Goal: Information Seeking & Learning: Check status

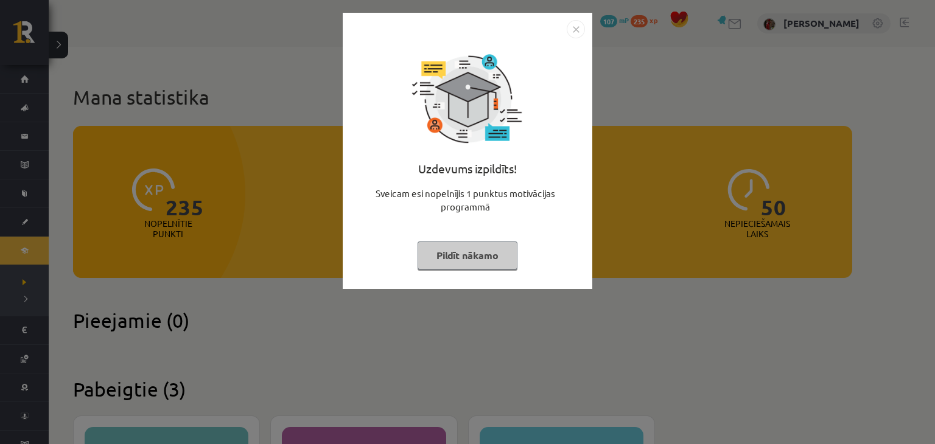
click at [482, 254] on button "Pildīt nākamo" at bounding box center [467, 256] width 100 height 28
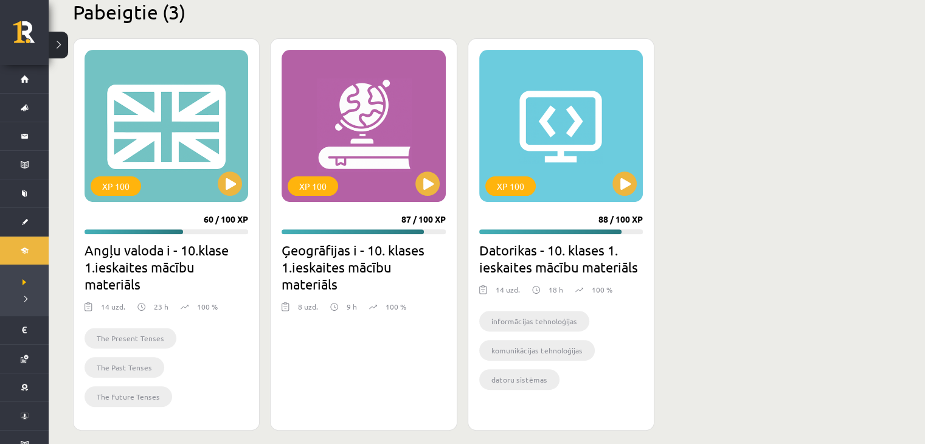
scroll to position [388, 0]
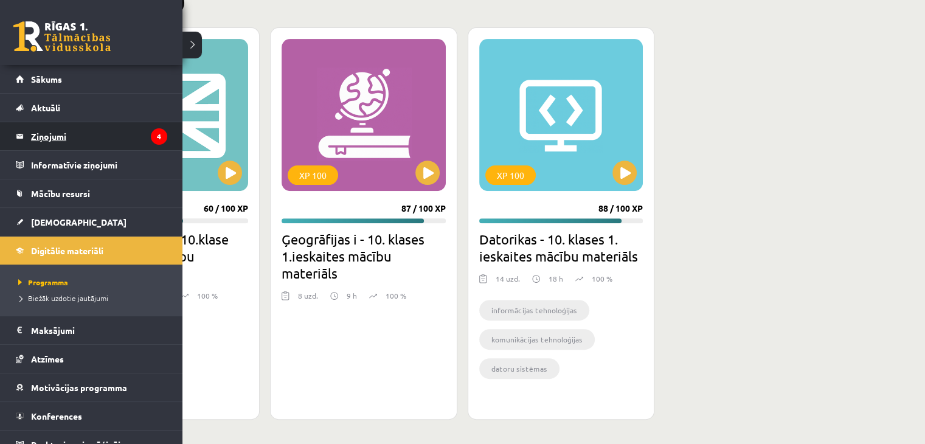
click at [51, 143] on legend "Ziņojumi 4" at bounding box center [99, 136] width 136 height 28
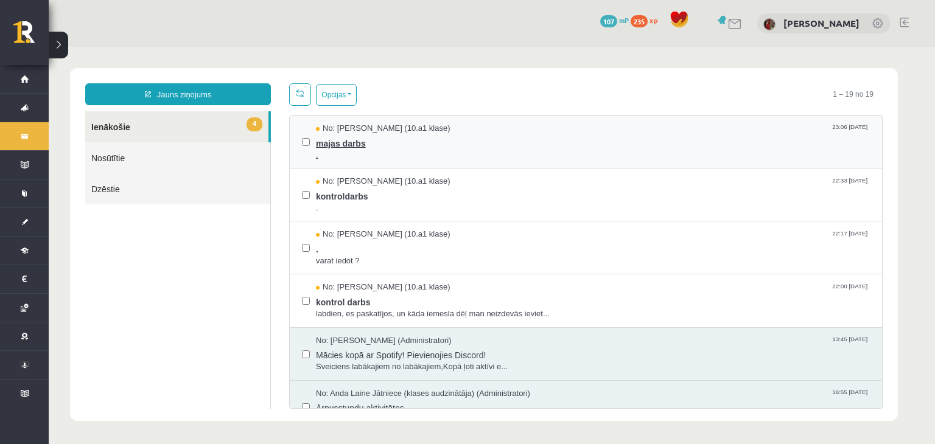
click at [326, 142] on span "majas darbs" at bounding box center [593, 141] width 554 height 15
click at [404, 242] on span "." at bounding box center [593, 247] width 554 height 15
click at [374, 308] on span "labdien, es paskatījos, un kāda iemesla dēļ man neizdevās ieviet..." at bounding box center [593, 314] width 554 height 12
click at [361, 299] on span "kontrol darbs" at bounding box center [593, 300] width 554 height 15
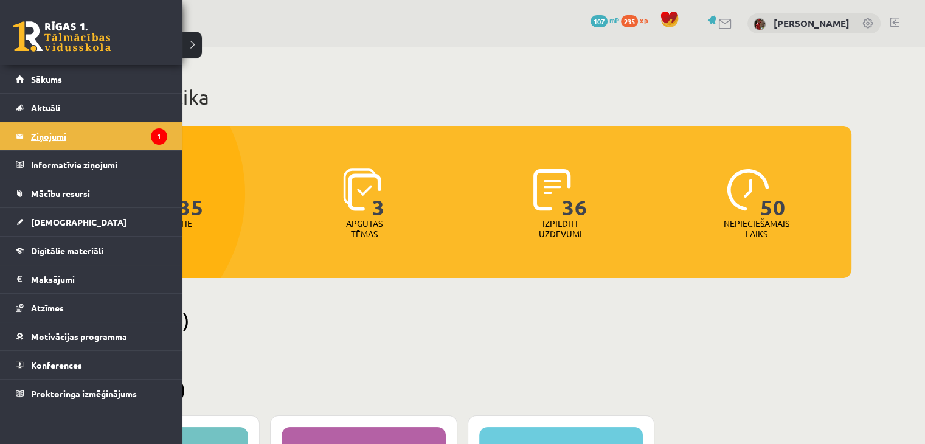
click at [90, 132] on legend "Ziņojumi 1" at bounding box center [99, 136] width 136 height 28
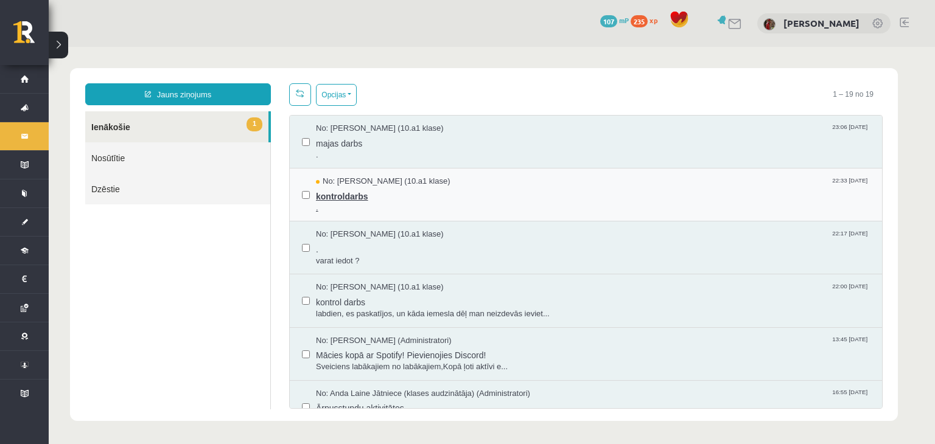
click at [355, 198] on span "kontroldarbs" at bounding box center [593, 194] width 554 height 15
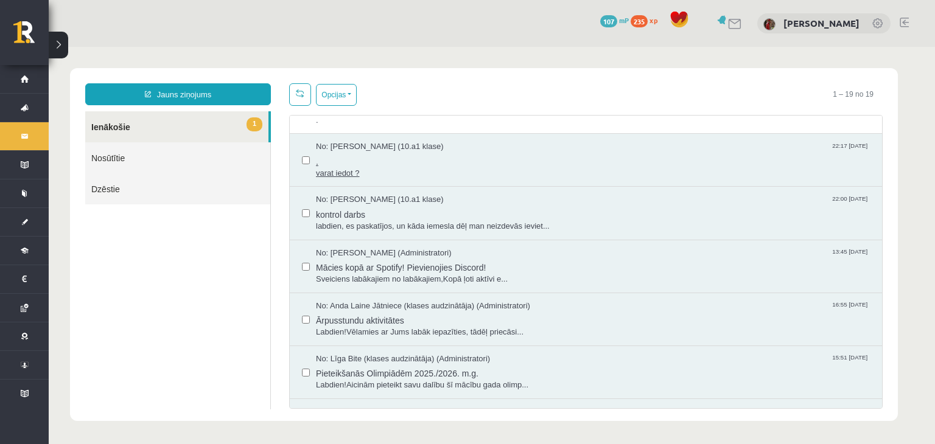
scroll to position [61, 0]
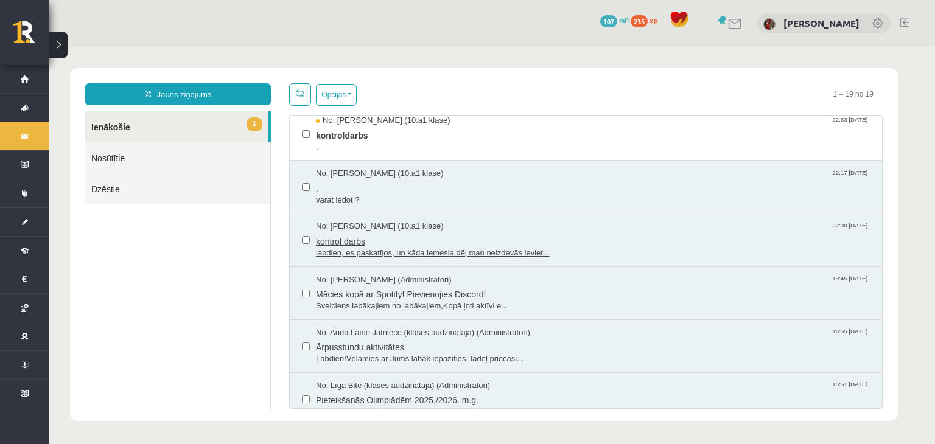
click at [389, 234] on span "kontrol darbs" at bounding box center [593, 239] width 554 height 15
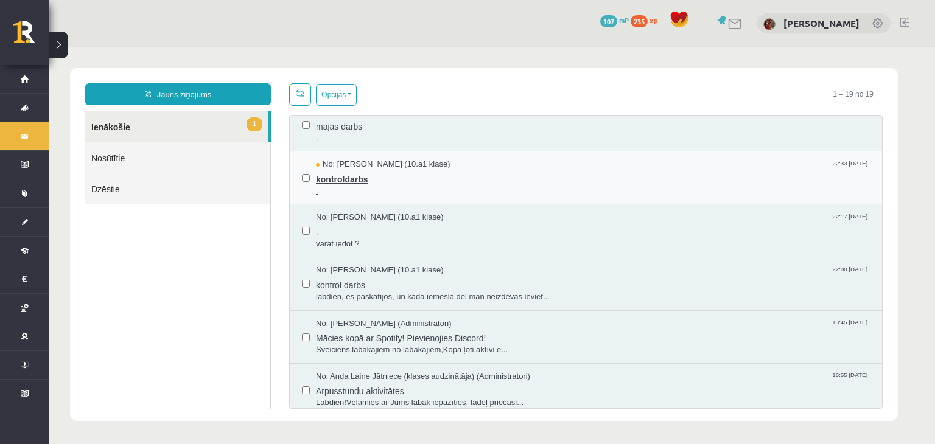
scroll to position [0, 0]
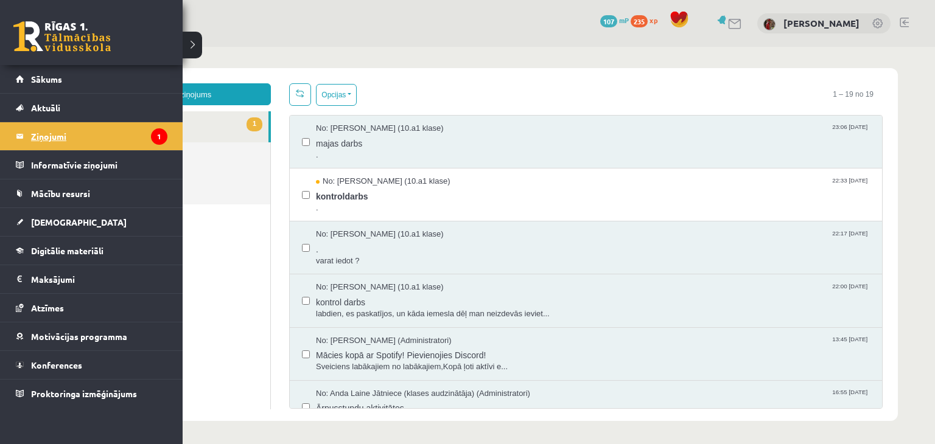
click at [61, 136] on legend "Ziņojumi 1" at bounding box center [99, 136] width 136 height 28
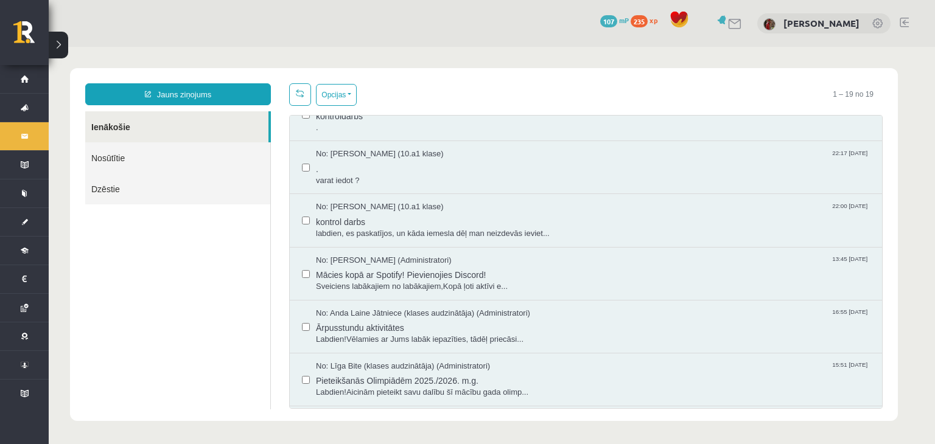
scroll to position [61, 0]
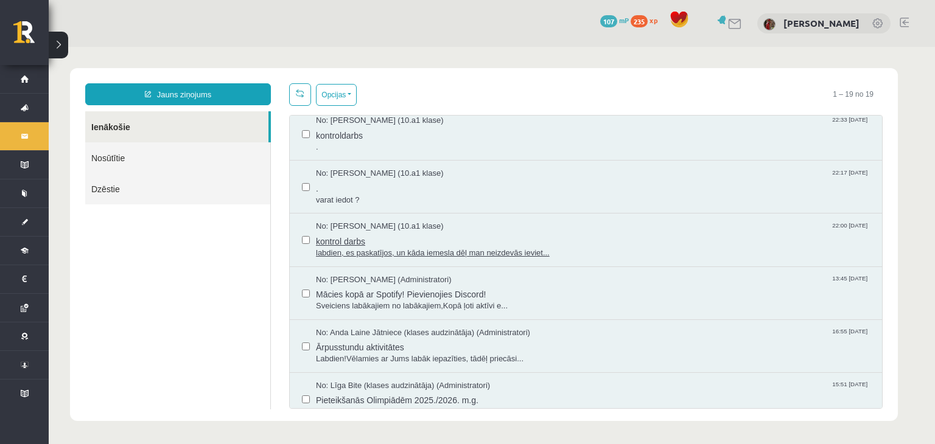
click at [352, 235] on span "kontrol darbs" at bounding box center [593, 239] width 554 height 15
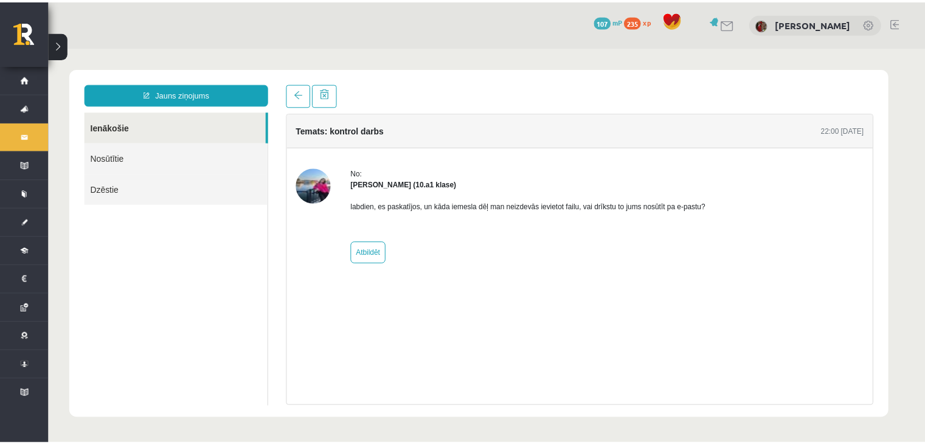
scroll to position [0, 0]
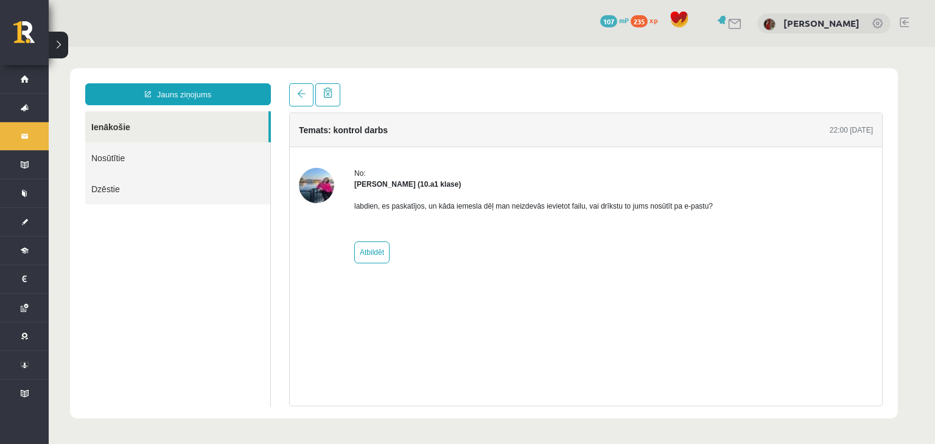
click at [316, 187] on img at bounding box center [316, 185] width 35 height 35
drag, startPoint x: 335, startPoint y: 179, endPoint x: 348, endPoint y: 179, distance: 13.4
click at [336, 179] on div "No: Polina Jeluškina (10.a1 klase) labdien, es paskatījos, un kāda iemesla dēļ …" at bounding box center [586, 216] width 574 height 96
click at [363, 186] on strong "Polina Jeluškina (10.a1 klase)" at bounding box center [407, 184] width 106 height 9
click at [424, 186] on strong "Polina Jeluškina (10.a1 klase)" at bounding box center [407, 184] width 106 height 9
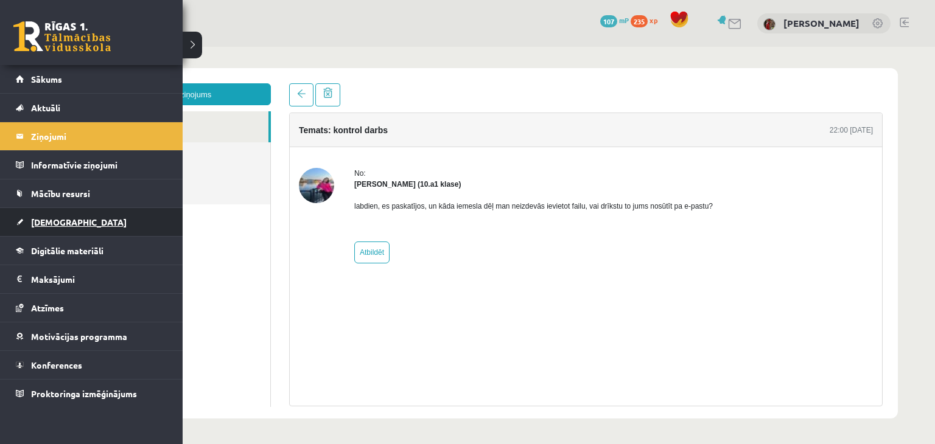
click at [49, 225] on span "[DEMOGRAPHIC_DATA]" at bounding box center [79, 222] width 96 height 11
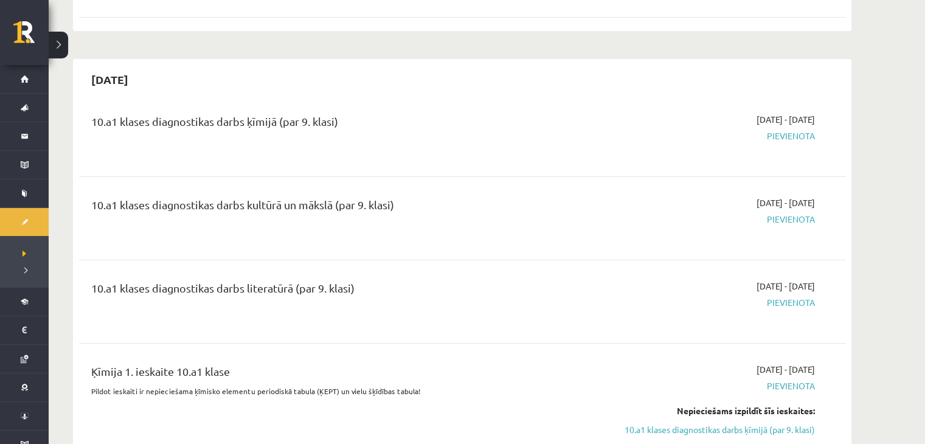
scroll to position [243, 0]
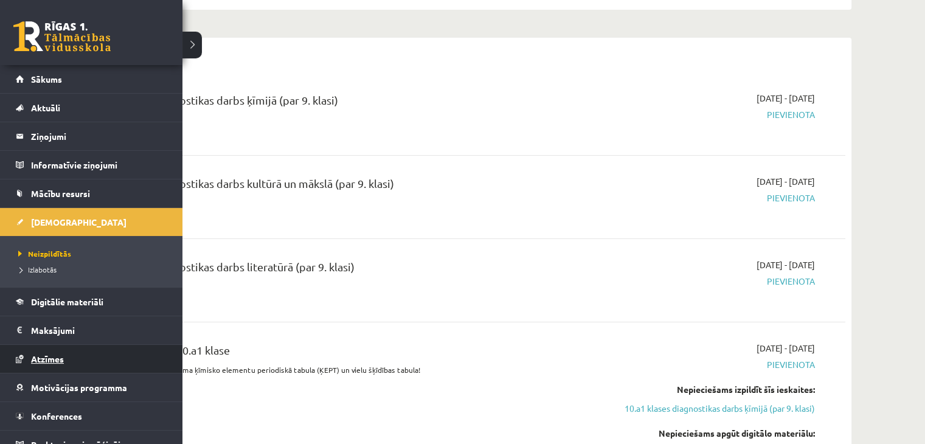
click at [46, 357] on span "Atzīmes" at bounding box center [47, 359] width 33 height 11
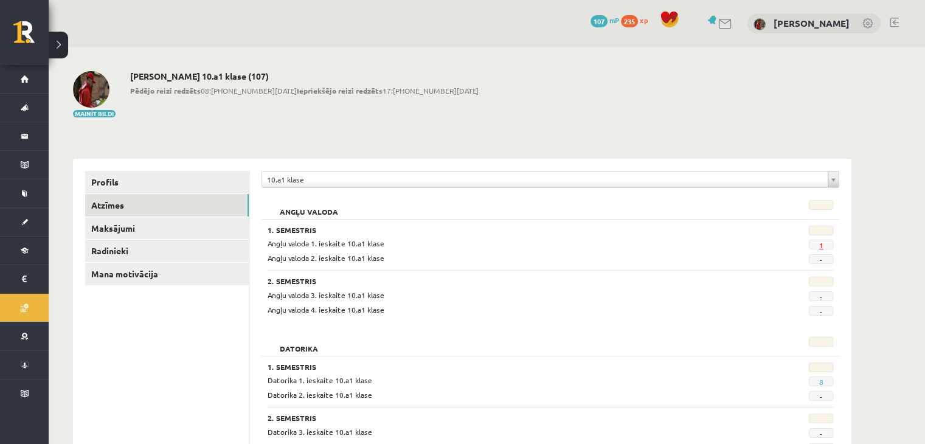
click at [821, 246] on link "1" at bounding box center [821, 245] width 4 height 10
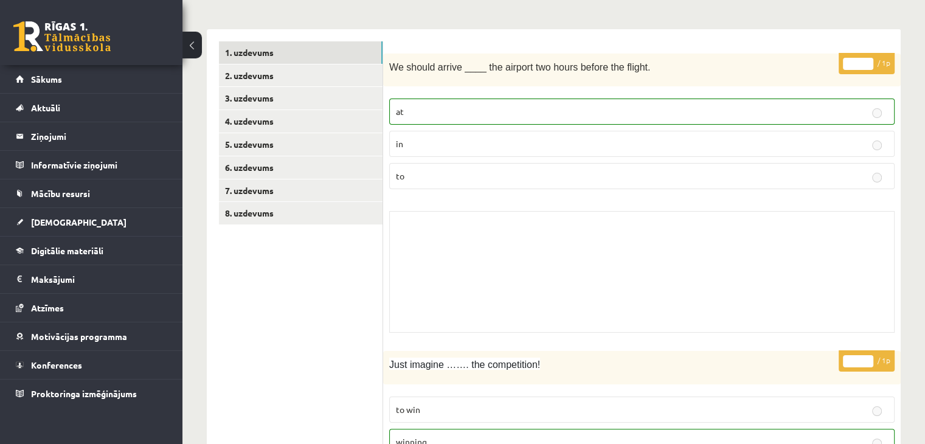
scroll to position [51, 0]
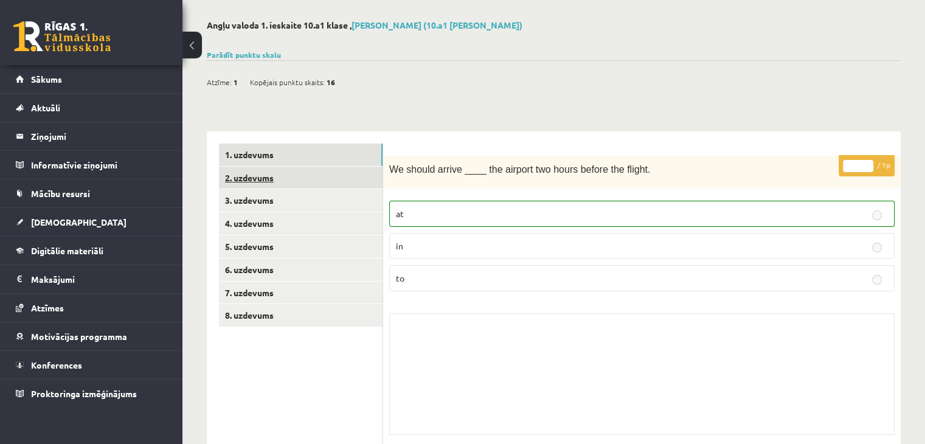
click at [348, 172] on link "2. uzdevums" at bounding box center [301, 178] width 164 height 23
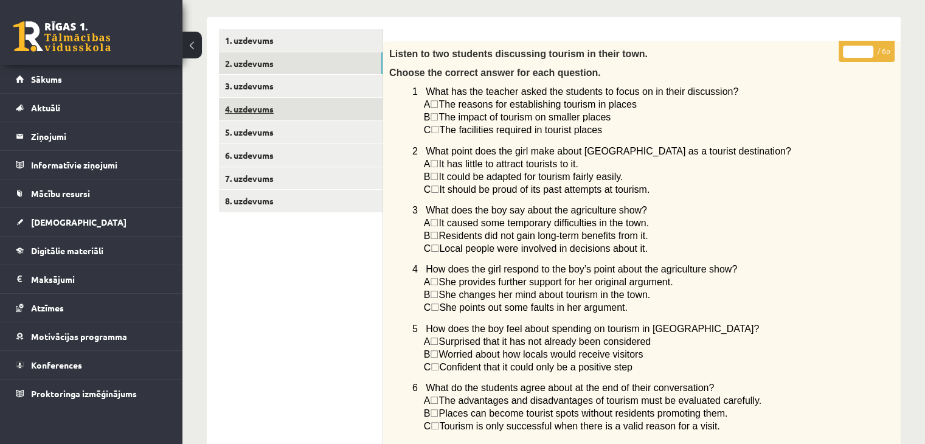
scroll to position [164, 0]
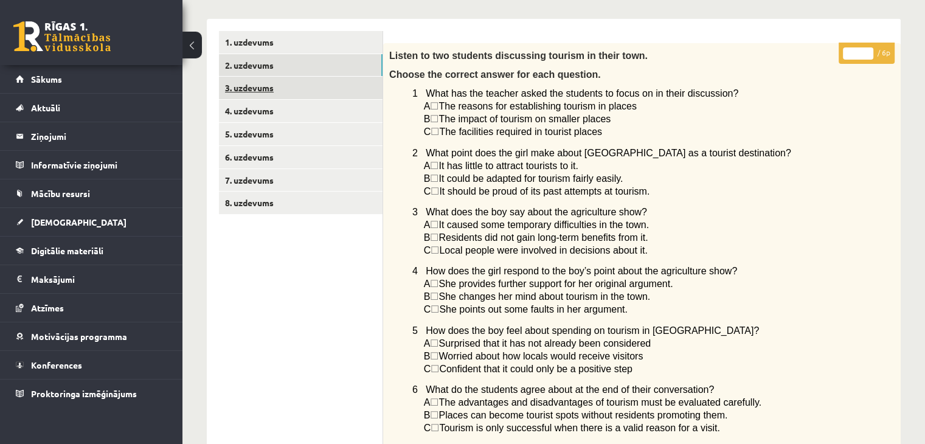
click at [326, 95] on link "3. uzdevums" at bounding box center [301, 88] width 164 height 23
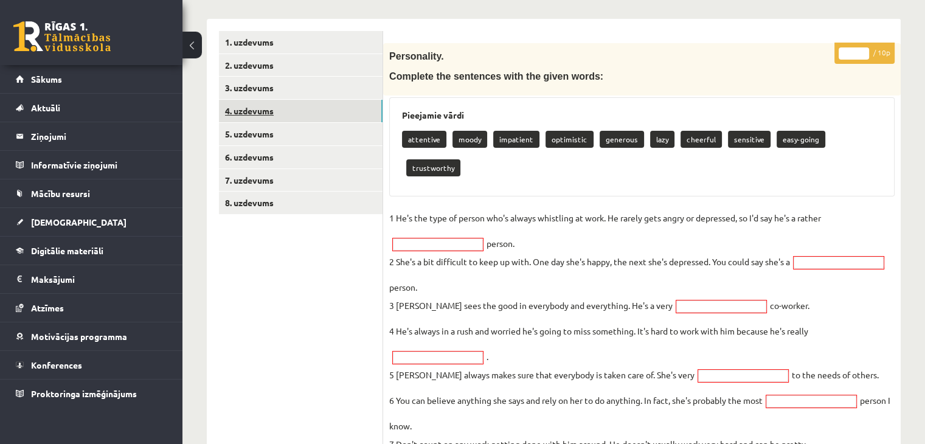
click at [307, 108] on link "4. uzdevums" at bounding box center [301, 111] width 164 height 23
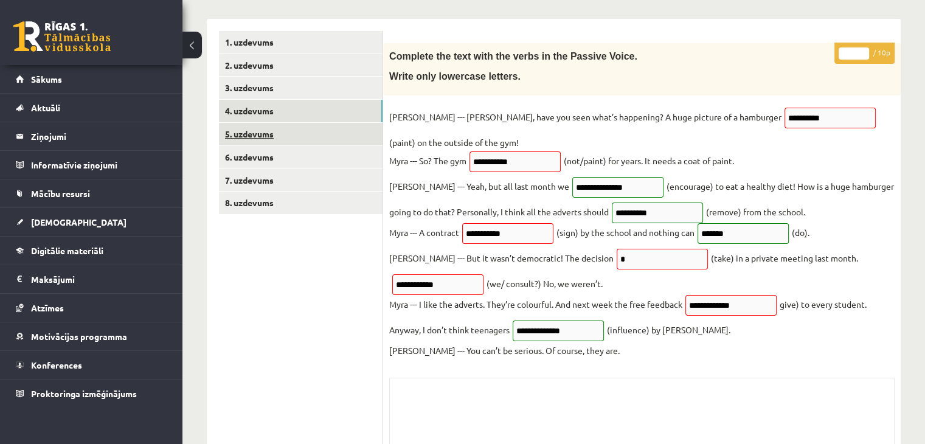
click at [347, 137] on link "5. uzdevums" at bounding box center [301, 134] width 164 height 23
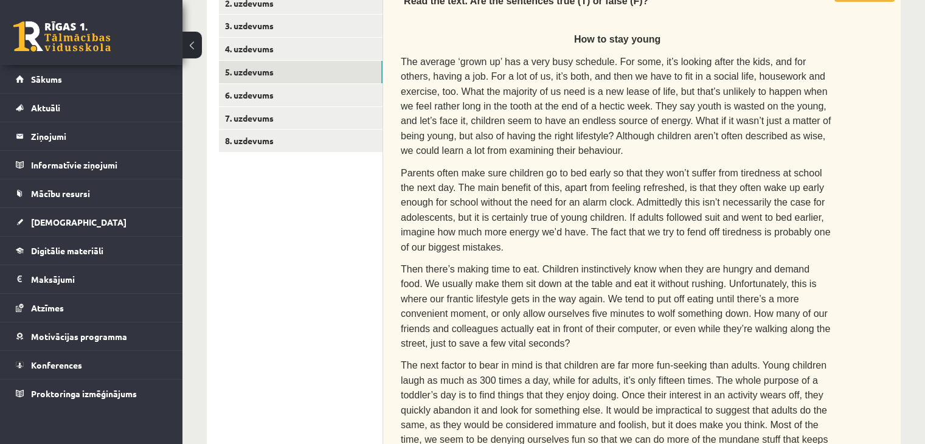
scroll to position [225, 0]
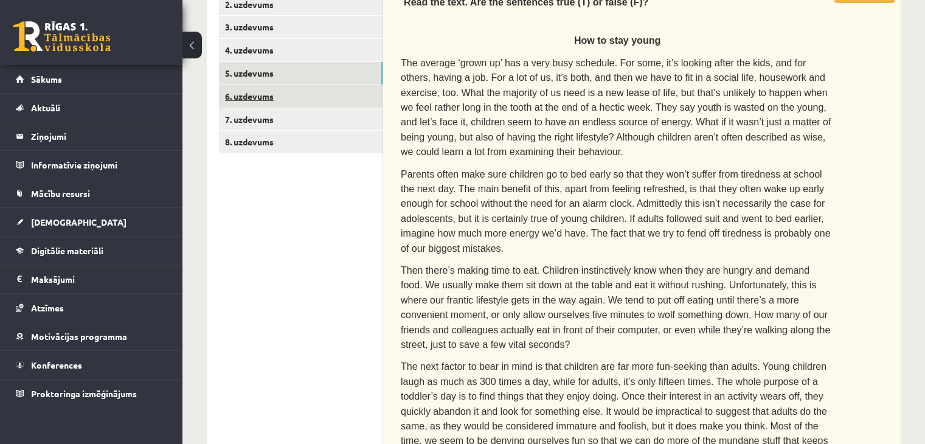
click at [341, 96] on link "6. uzdevums" at bounding box center [301, 96] width 164 height 23
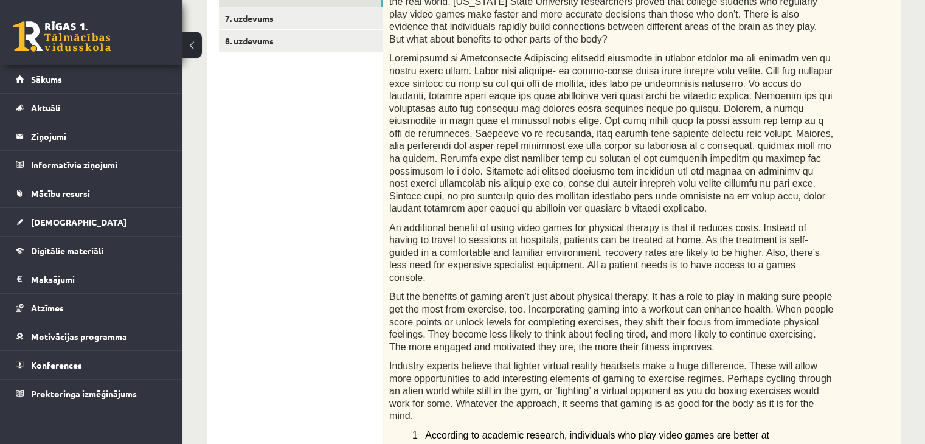
scroll to position [285, 0]
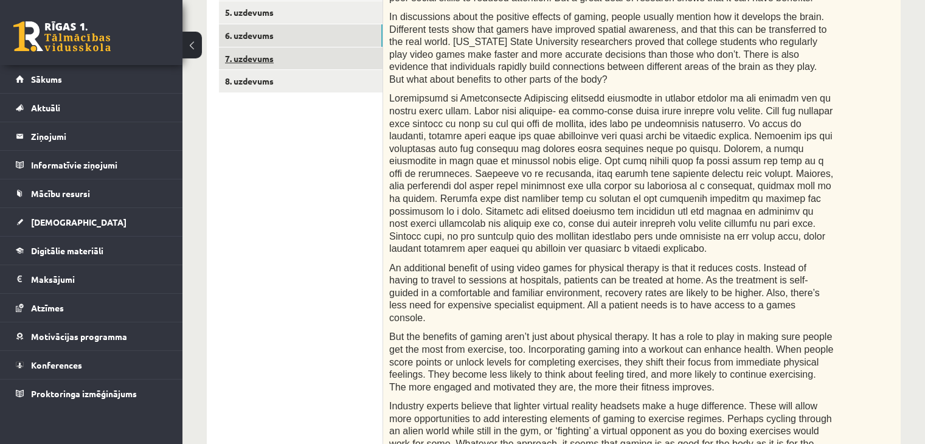
click at [335, 66] on link "7. uzdevums" at bounding box center [301, 58] width 164 height 23
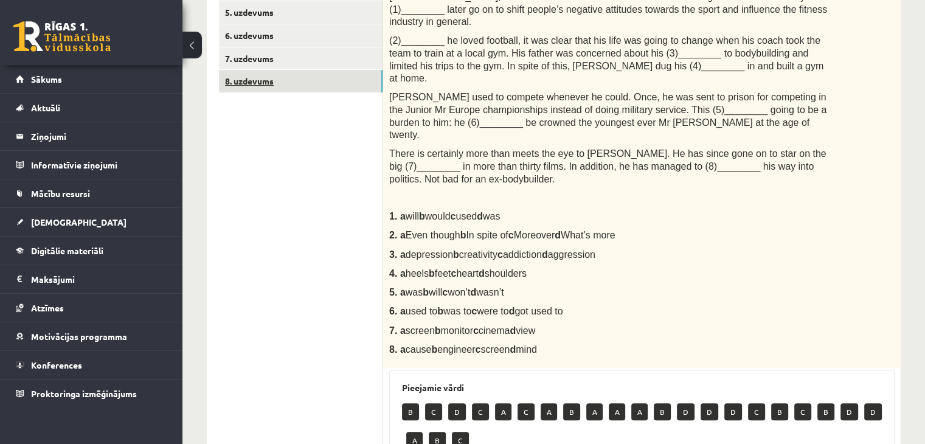
click at [364, 79] on link "8. uzdevums" at bounding box center [301, 81] width 164 height 23
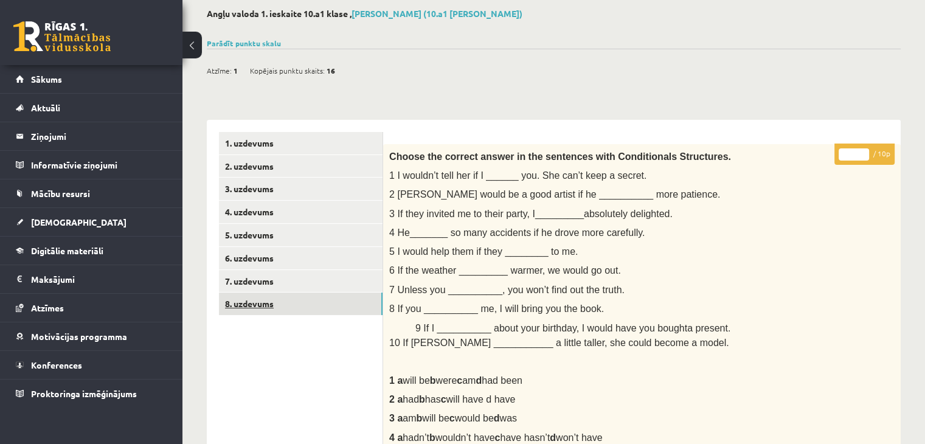
scroll to position [41, 0]
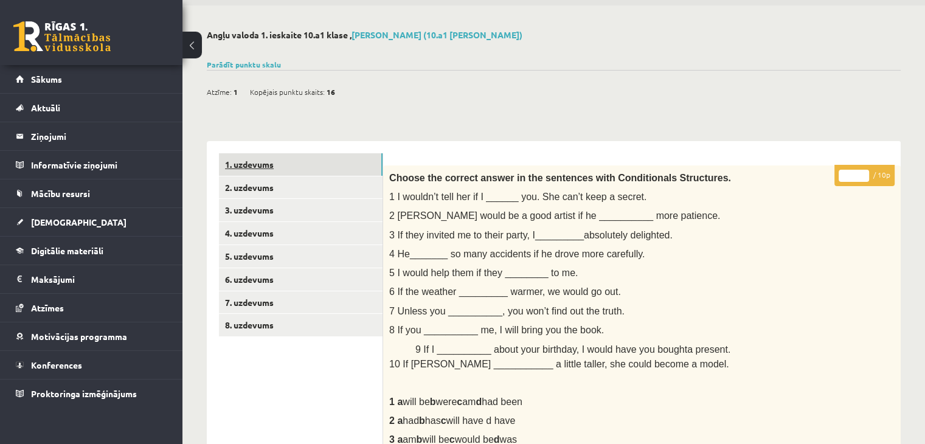
click at [341, 159] on link "1. uzdevums" at bounding box center [301, 164] width 164 height 23
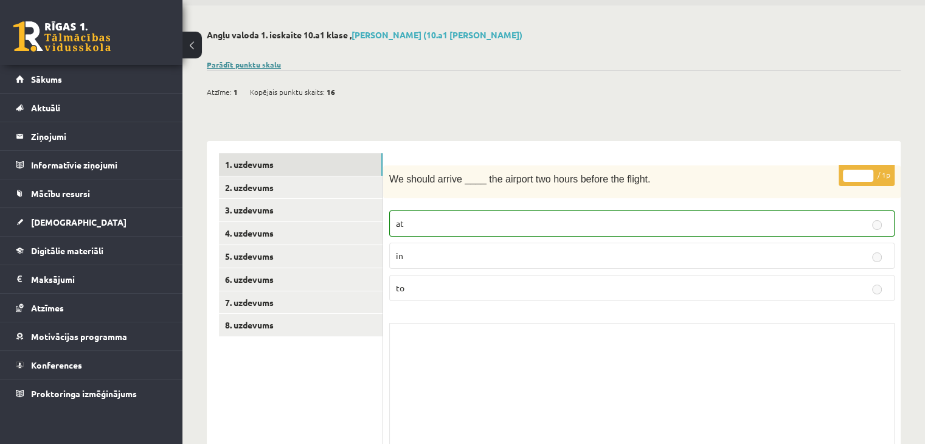
click at [244, 65] on link "Parādīt punktu skalu" at bounding box center [244, 65] width 74 height 10
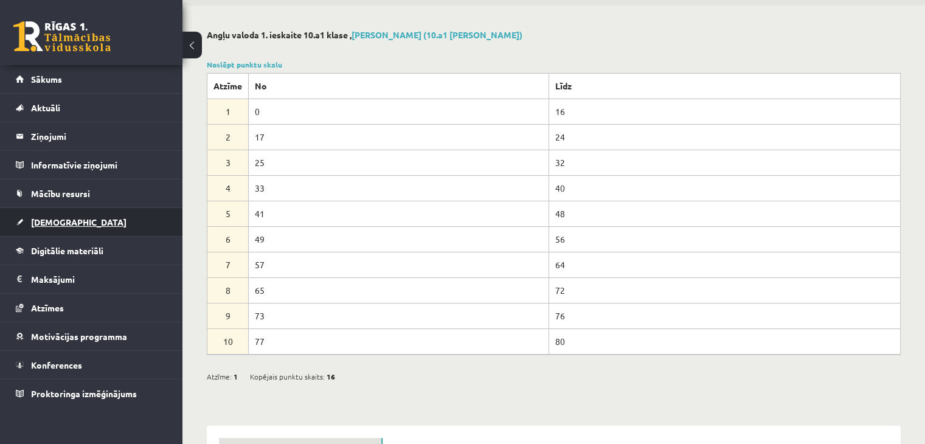
scroll to position [0, 0]
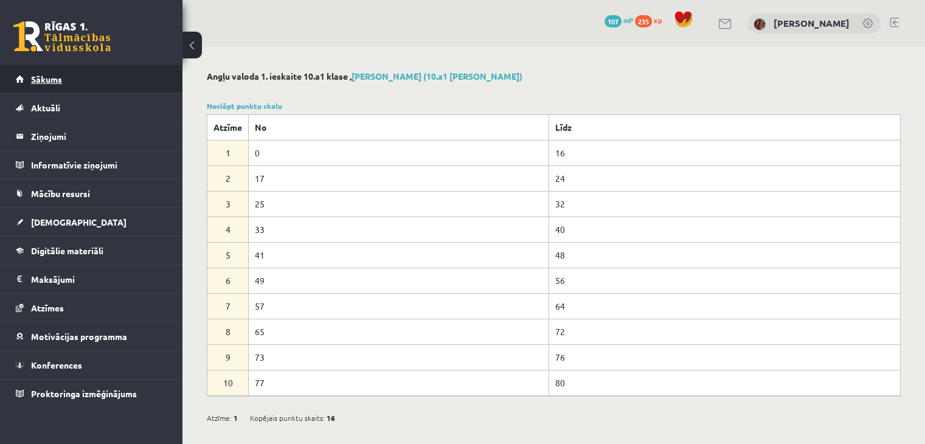
click at [110, 84] on link "Sākums" at bounding box center [92, 79] width 152 height 28
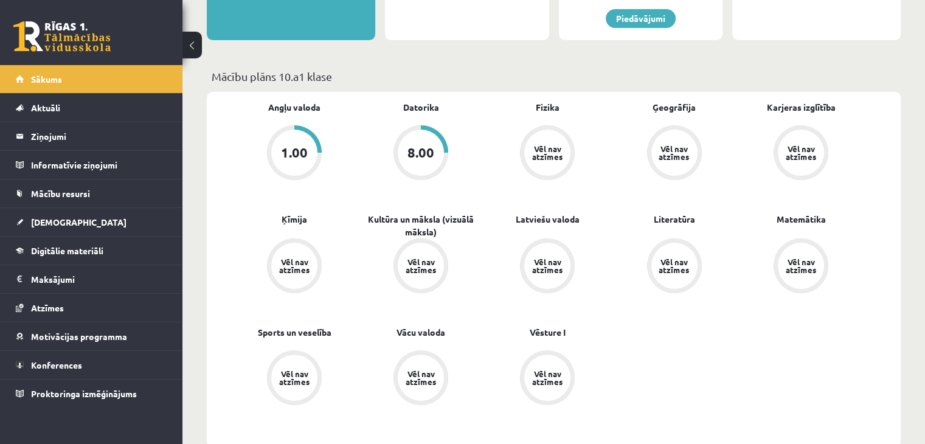
scroll to position [304, 0]
